Goal: Task Accomplishment & Management: Manage account settings

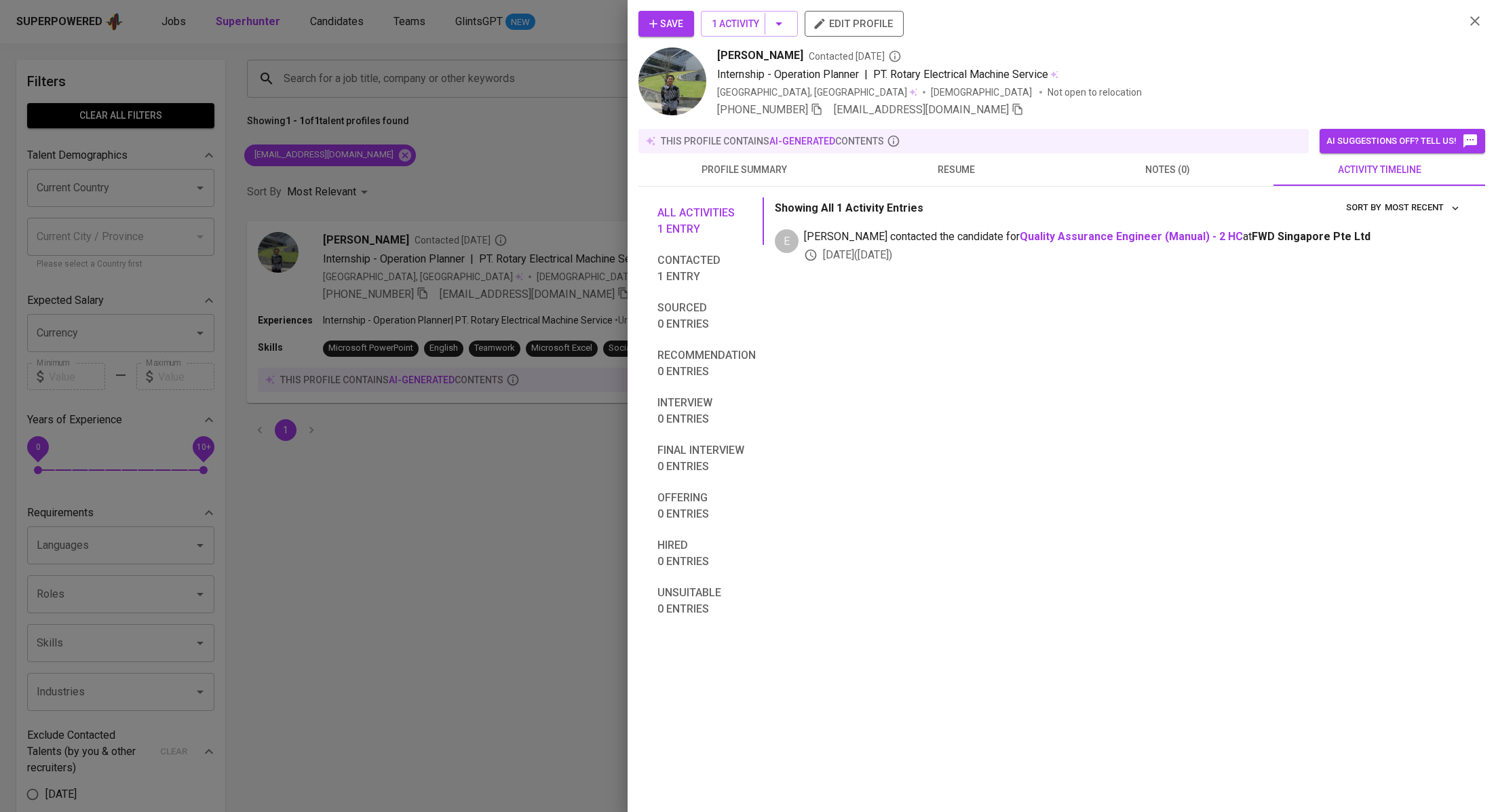
click at [391, 214] on div at bounding box center [748, 406] width 1496 height 812
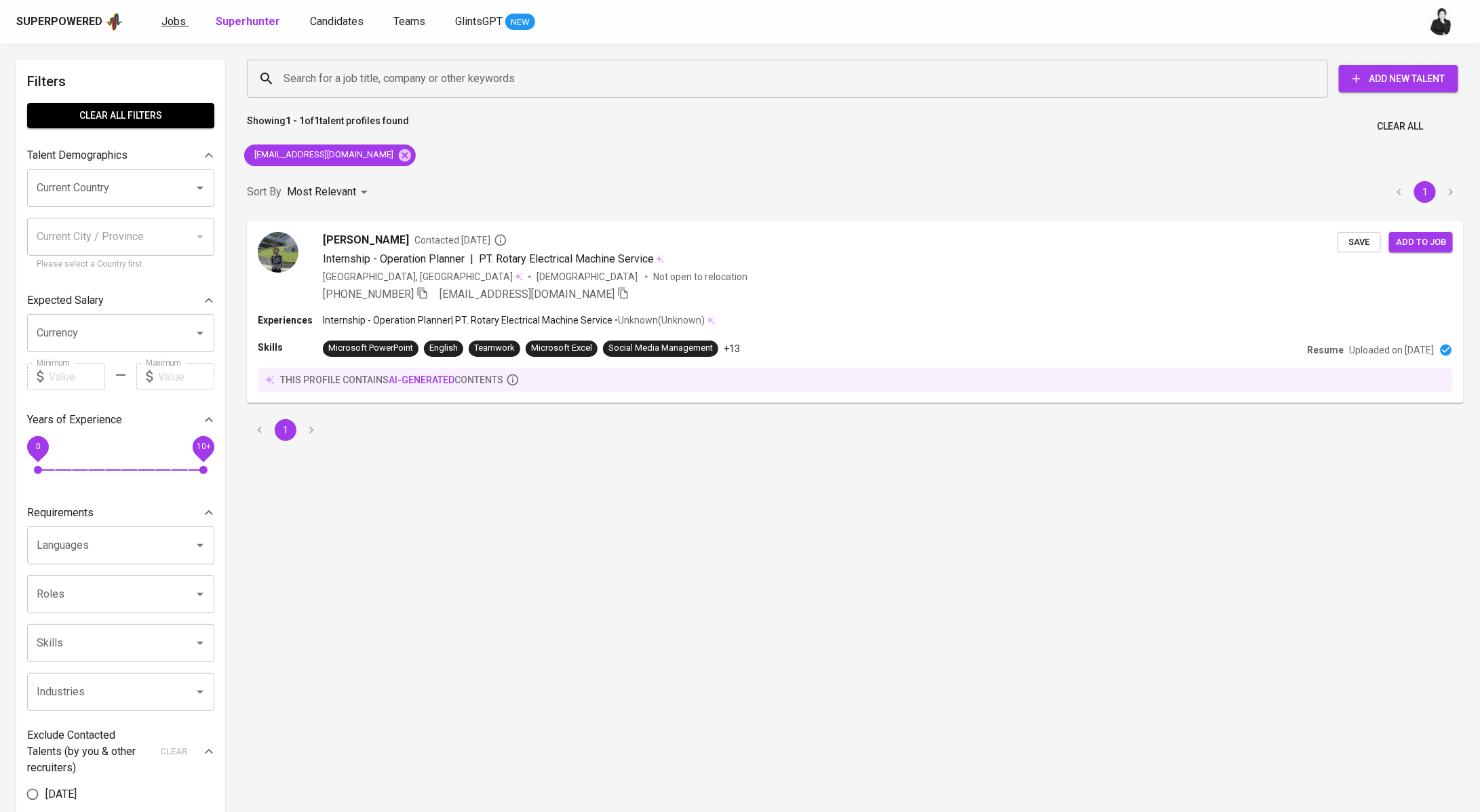
click at [176, 23] on span "Jobs" at bounding box center [173, 20] width 24 height 13
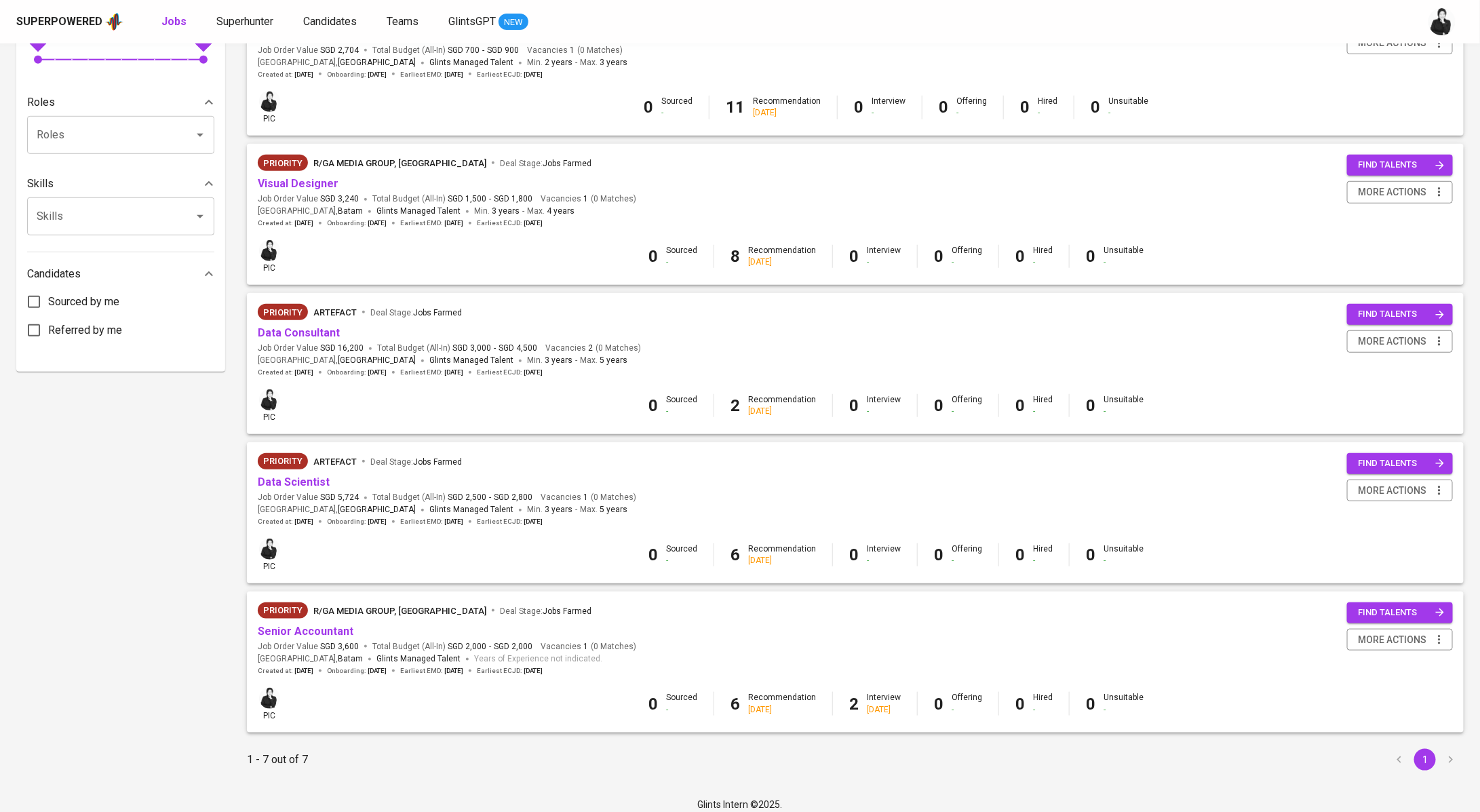
scroll to position [500, 0]
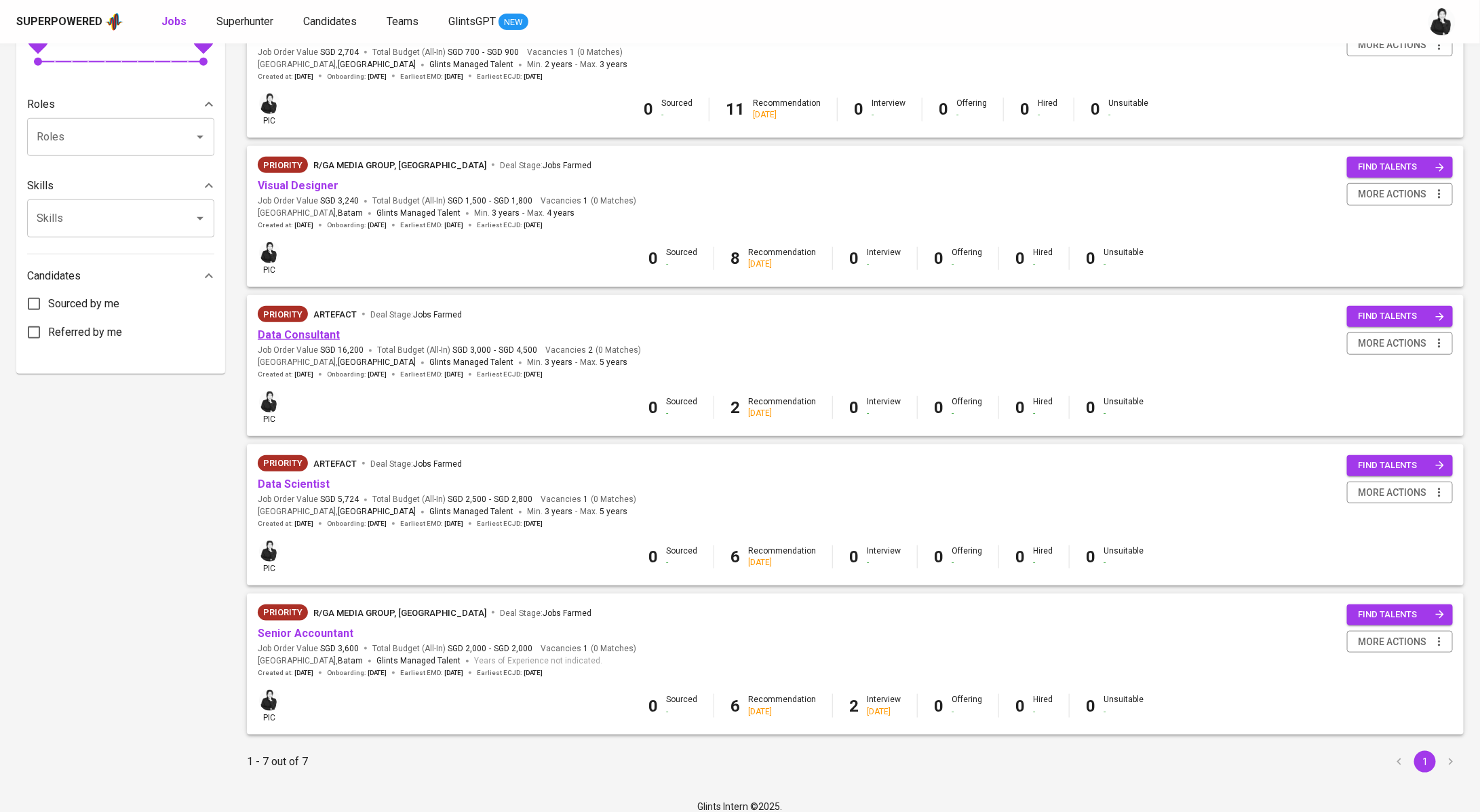
click at [323, 340] on link "Data Consultant" at bounding box center [298, 334] width 82 height 13
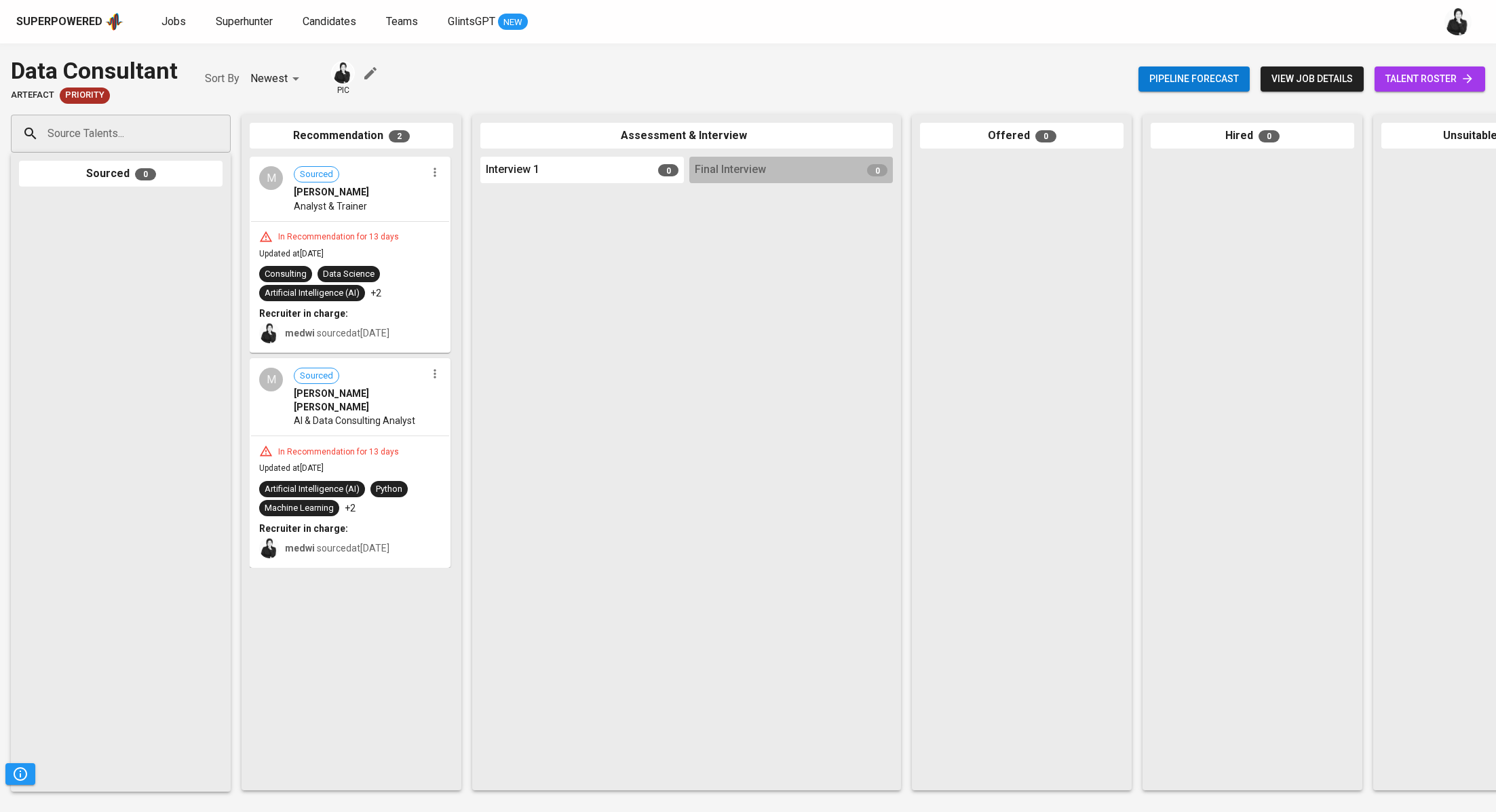
click at [1440, 78] on span "talent roster" at bounding box center [1430, 79] width 89 height 17
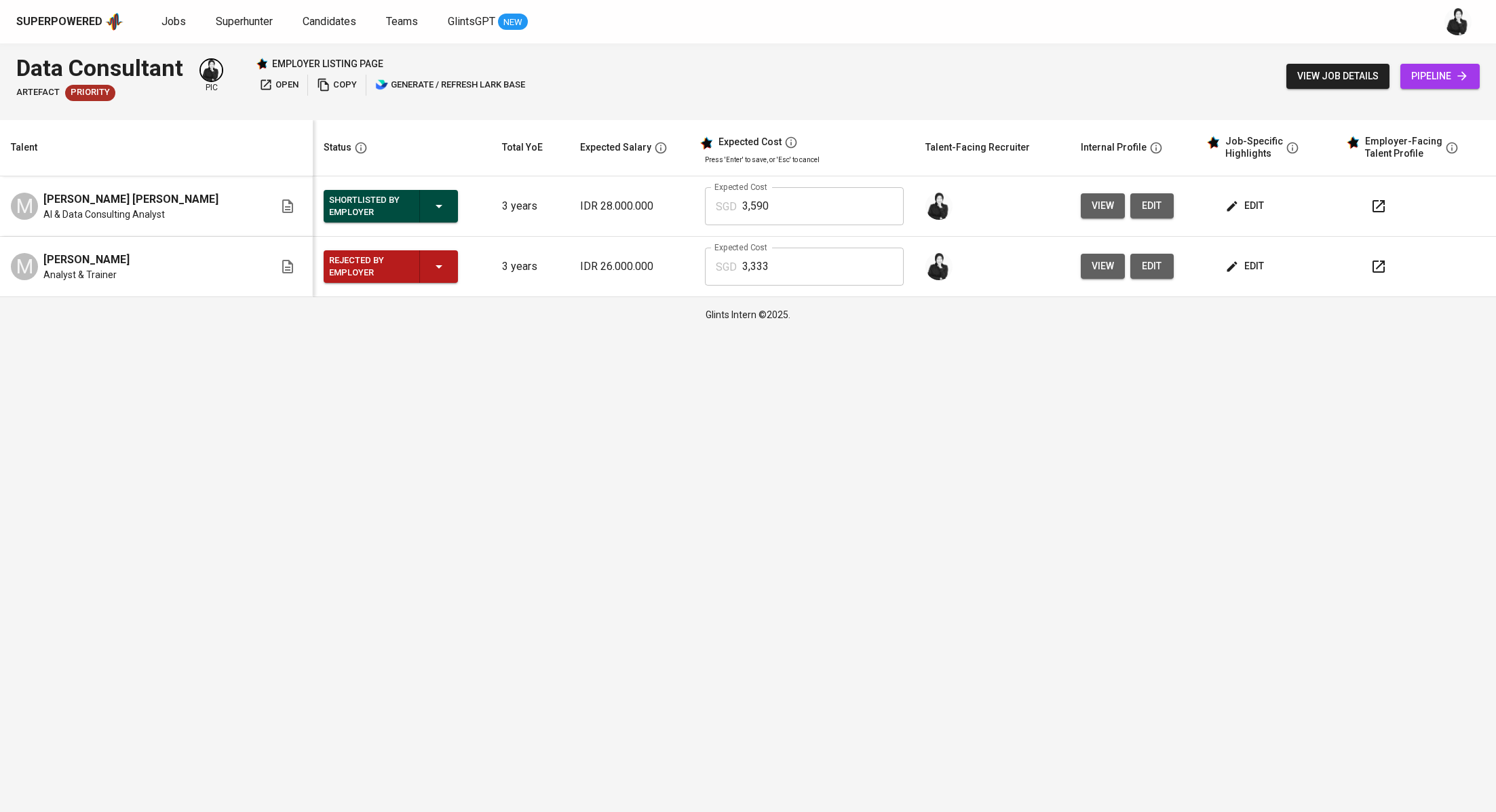
drag, startPoint x: 210, startPoint y: 195, endPoint x: 42, endPoint y: 190, distance: 168.1
click at [42, 190] on td "M [PERSON_NAME] [PERSON_NAME] AI & Data Consulting Analyst" at bounding box center [156, 206] width 313 height 60
copy span "[PERSON_NAME] [PERSON_NAME]"
click at [326, 22] on span "Candidates" at bounding box center [329, 20] width 53 height 13
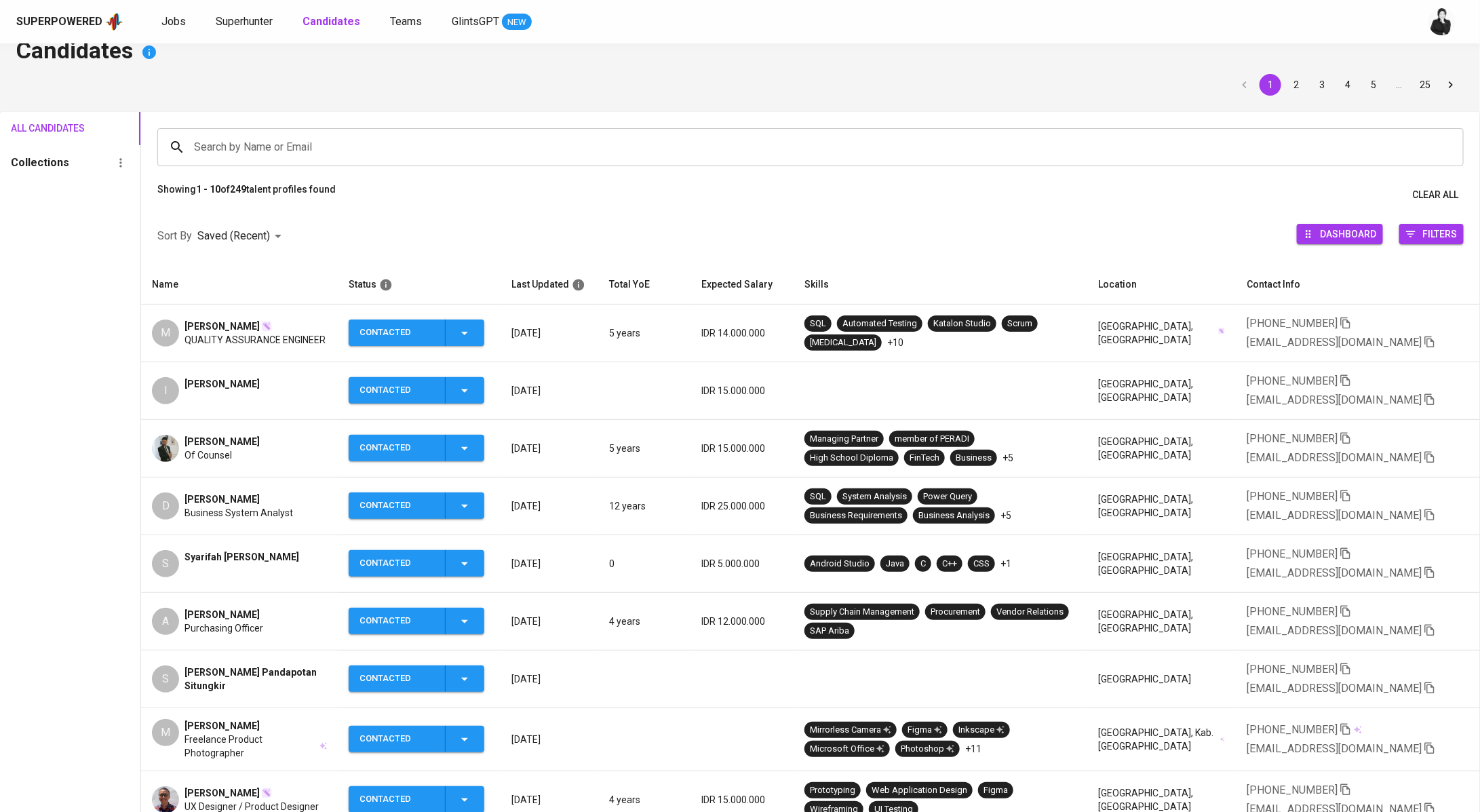
scroll to position [24, 0]
click at [196, 19] on div "Jobs Superhunter Candidates Teams GlintsGPT NEW" at bounding box center [347, 22] width 371 height 17
click at [172, 26] on span "Jobs" at bounding box center [173, 20] width 24 height 13
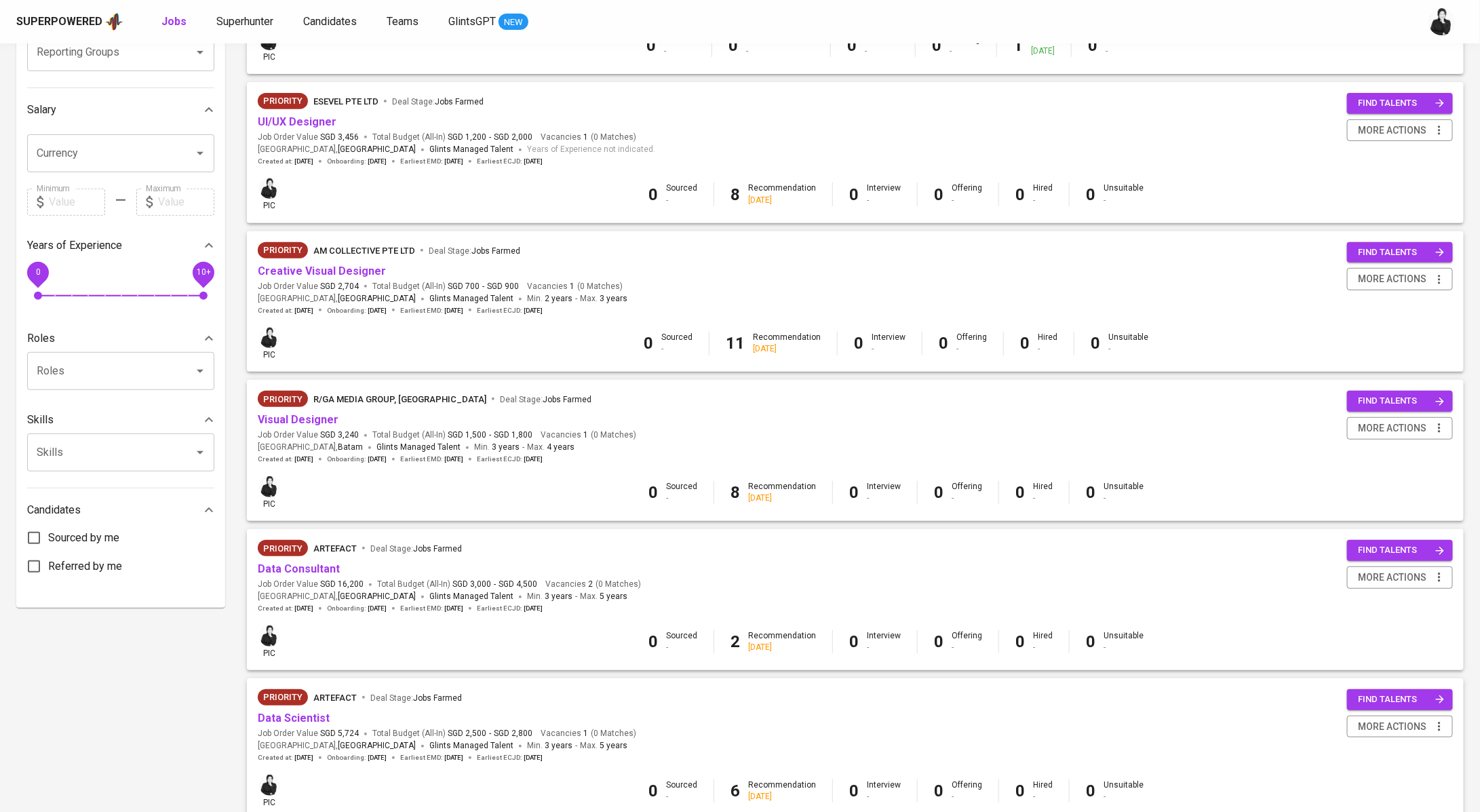
scroll to position [515, 0]
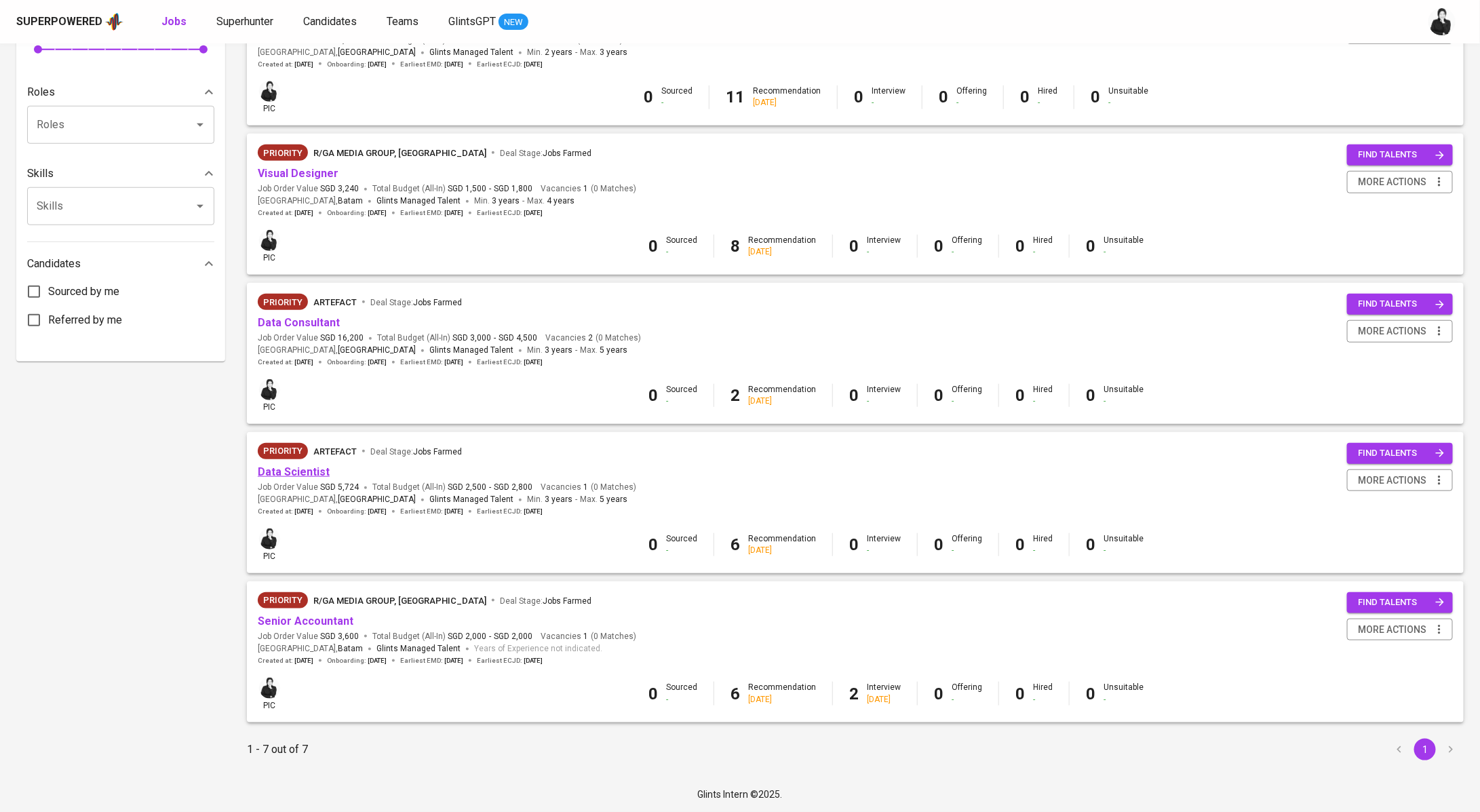
click at [307, 475] on link "Data Scientist" at bounding box center [293, 471] width 72 height 13
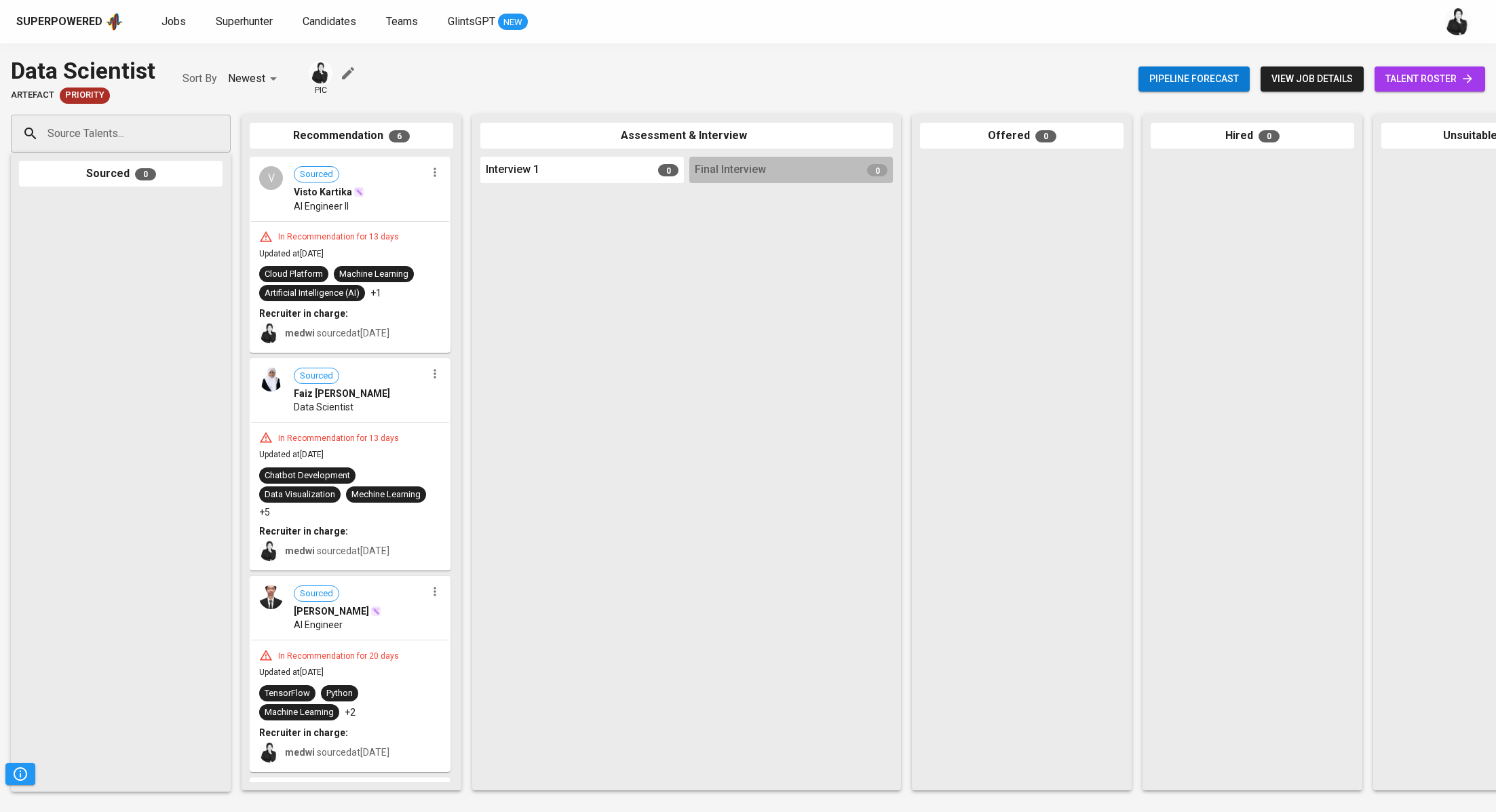
click at [1453, 80] on span "talent roster" at bounding box center [1430, 79] width 89 height 17
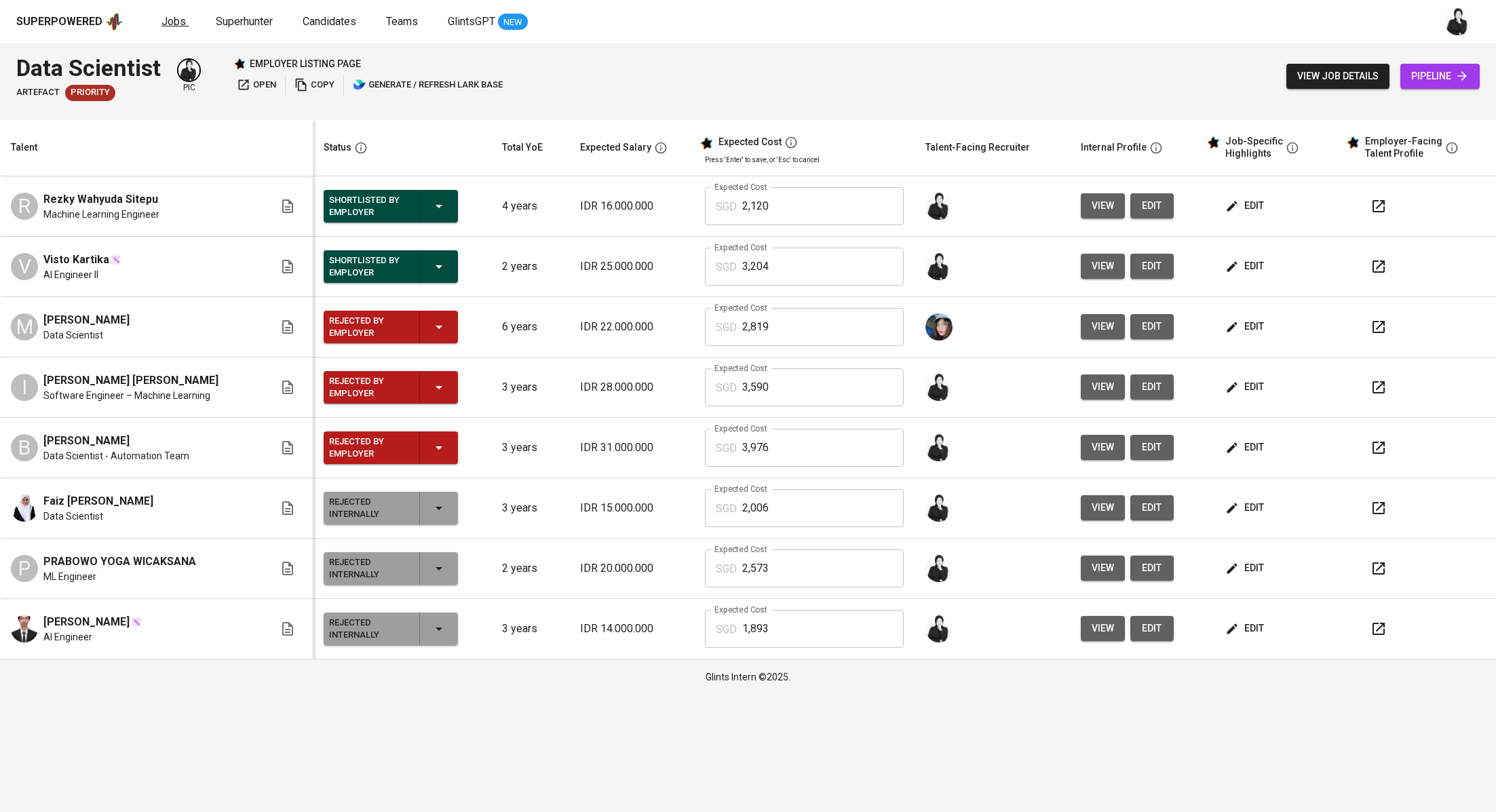
click at [176, 19] on span "Jobs" at bounding box center [173, 20] width 24 height 13
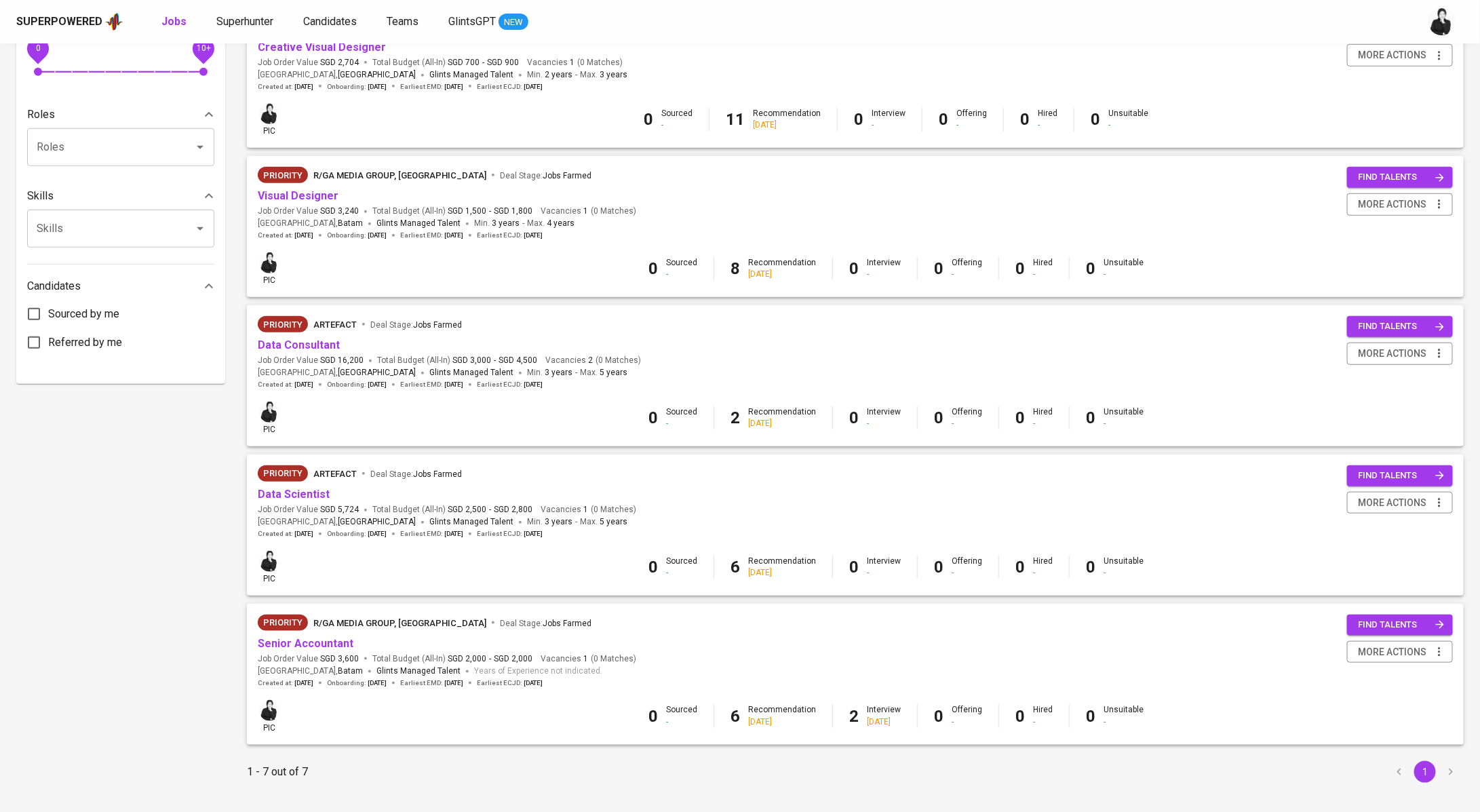
scroll to position [515, 0]
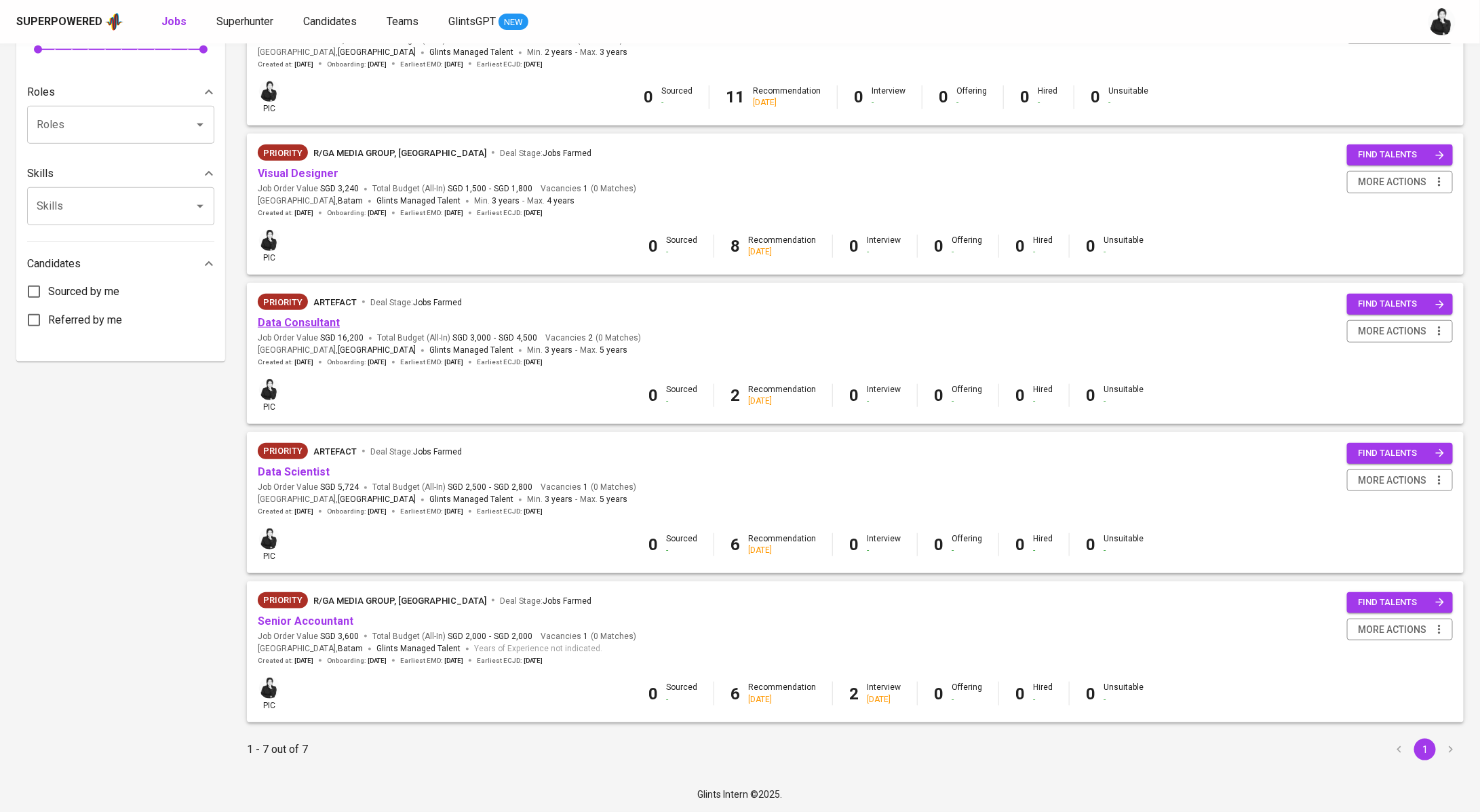
click at [322, 323] on link "Data Consultant" at bounding box center [298, 322] width 82 height 13
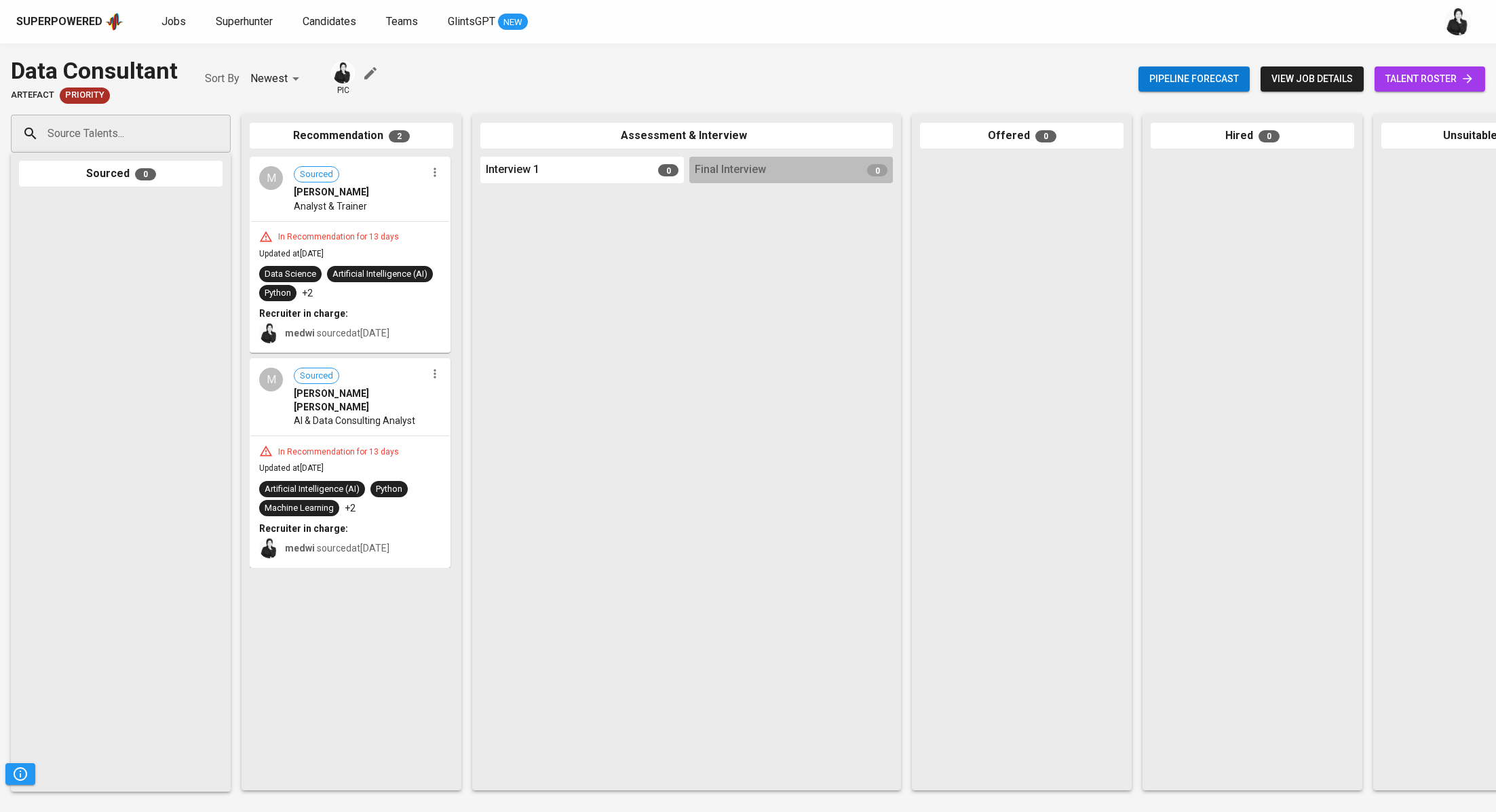
click at [1389, 85] on span "talent roster" at bounding box center [1430, 79] width 89 height 17
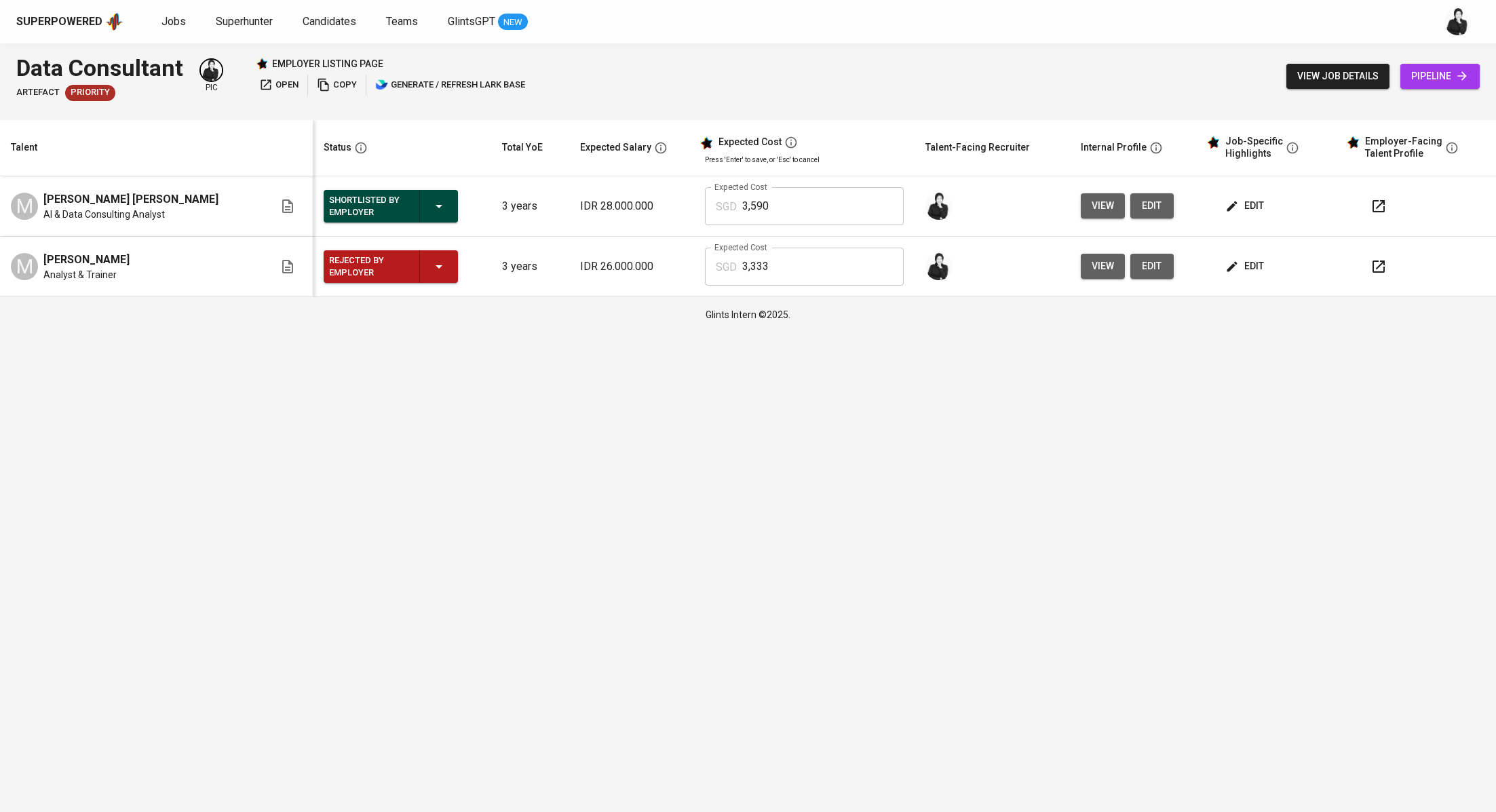
drag, startPoint x: 215, startPoint y: 195, endPoint x: 27, endPoint y: 195, distance: 188.0
click at [27, 195] on div "M [PERSON_NAME] [PERSON_NAME] AI & Data Consulting Analyst" at bounding box center [142, 206] width 263 height 30
copy span "[PERSON_NAME] [PERSON_NAME]"
drag, startPoint x: 190, startPoint y: 65, endPoint x: 8, endPoint y: 67, distance: 182.0
click at [8, 67] on div "Data Consultant Artefact Priority pic employer listing page open copy generate …" at bounding box center [748, 76] width 1496 height 66
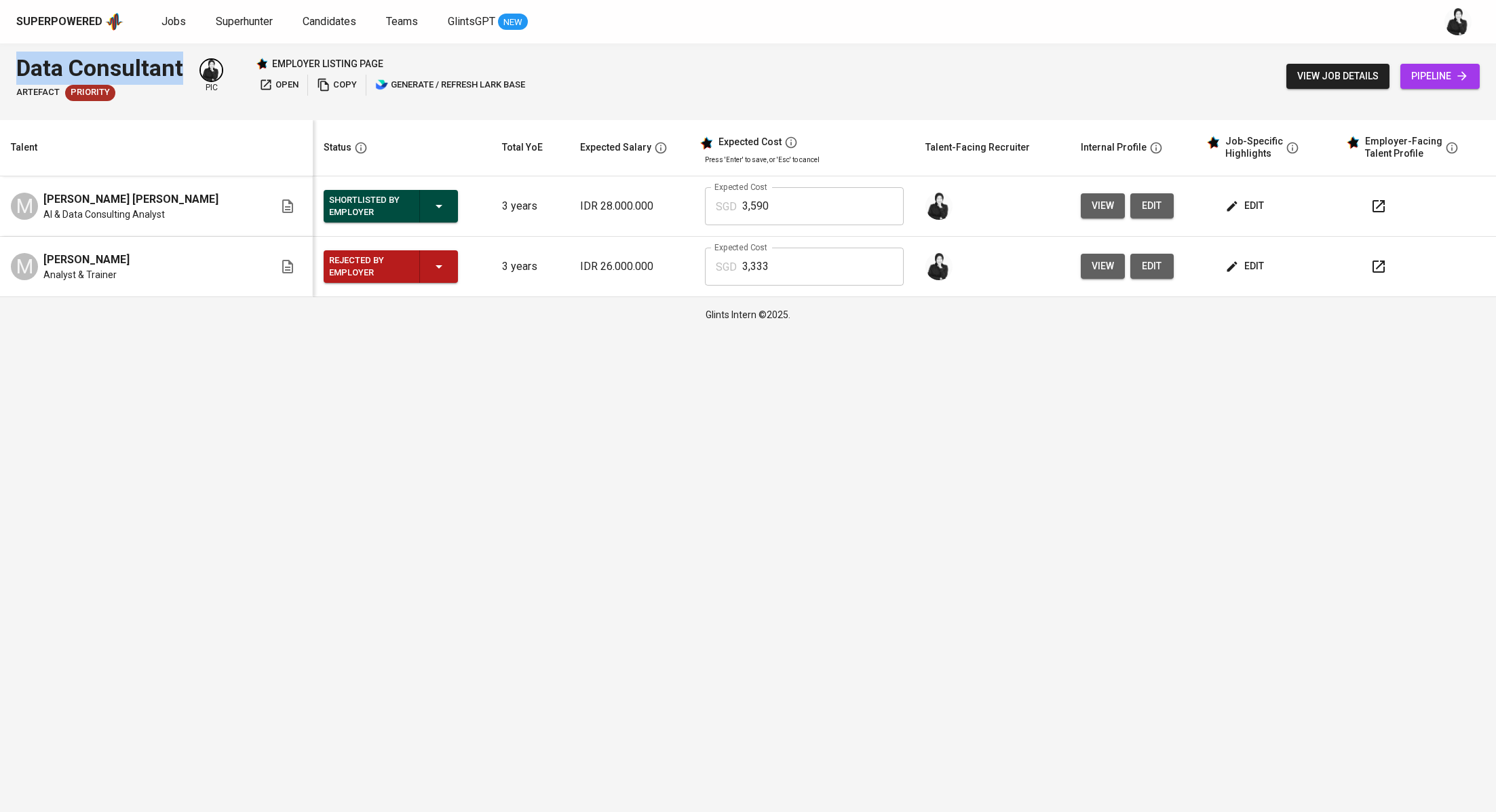
copy div "Data Consultant"
click at [1381, 212] on icon "button" at bounding box center [1379, 206] width 13 height 13
